Goal: Navigation & Orientation: Go to known website

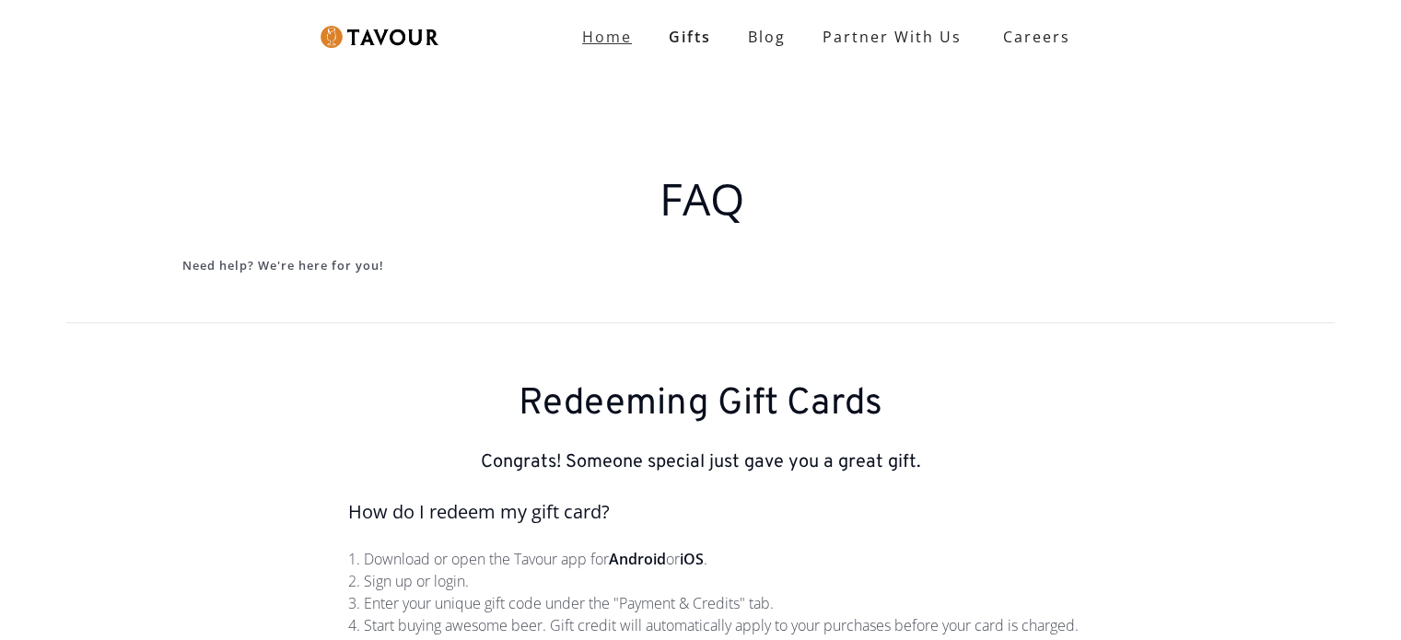
click at [604, 35] on strong "Home" at bounding box center [607, 37] width 50 height 20
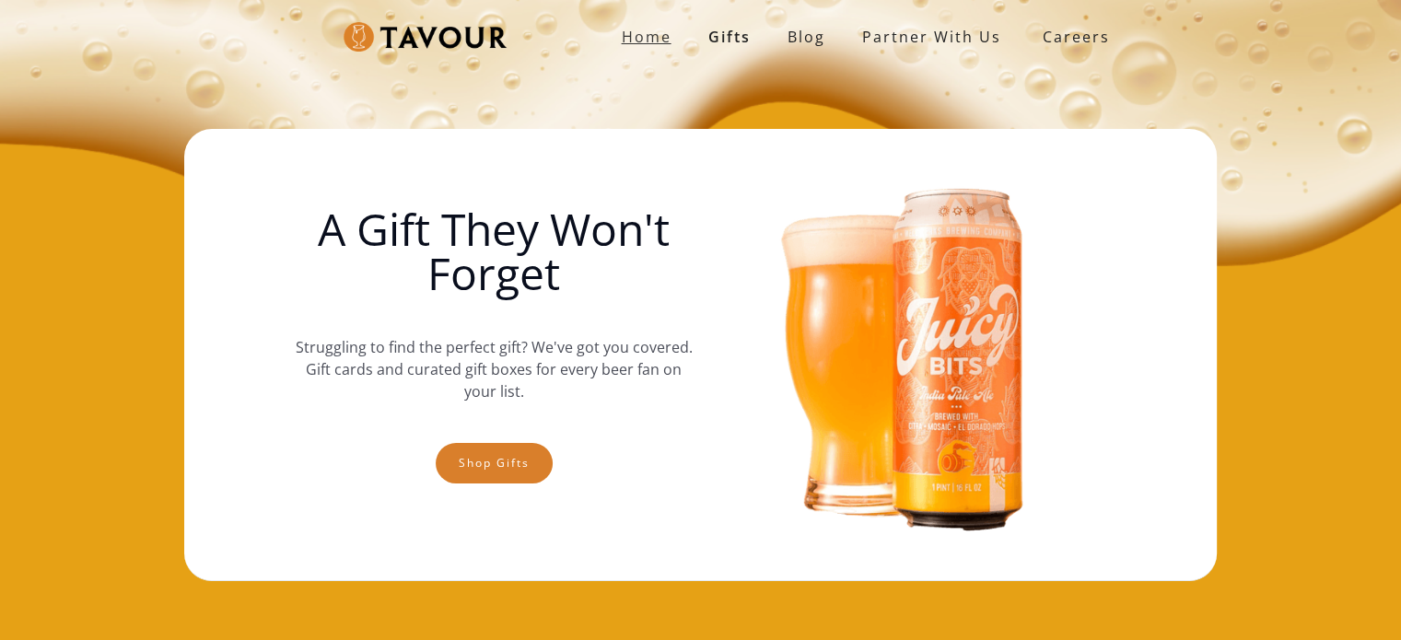
click at [639, 28] on strong "Home" at bounding box center [647, 37] width 50 height 20
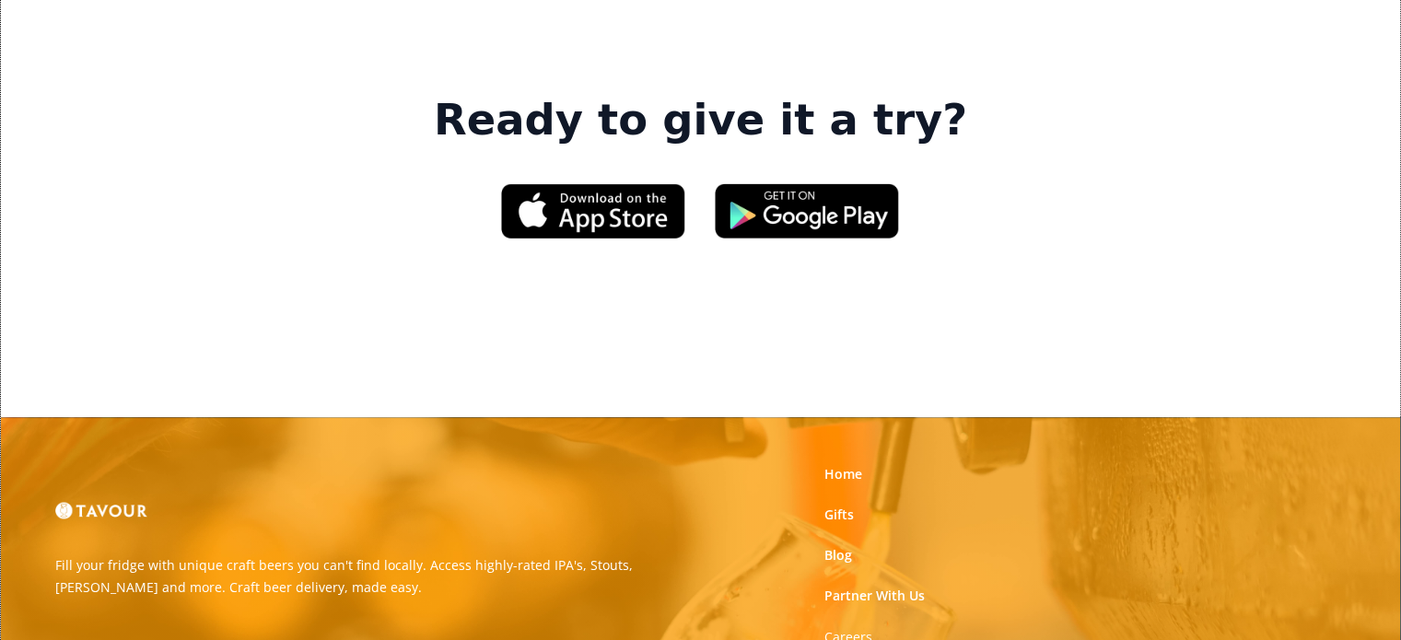
scroll to position [3022, 0]
